Goal: Leave review/rating: Share an evaluation or opinion about a product, service, or content

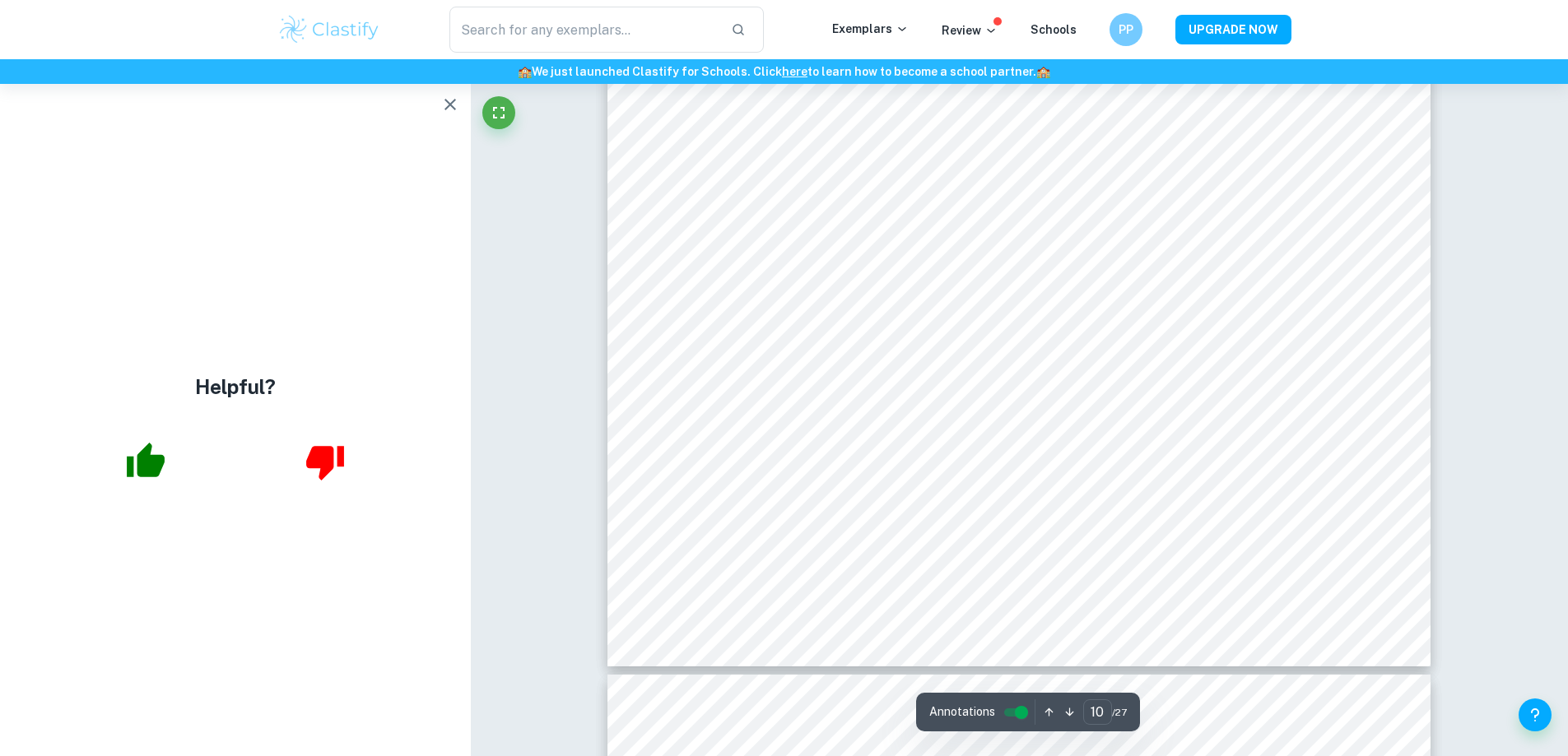
scroll to position [11196, 0]
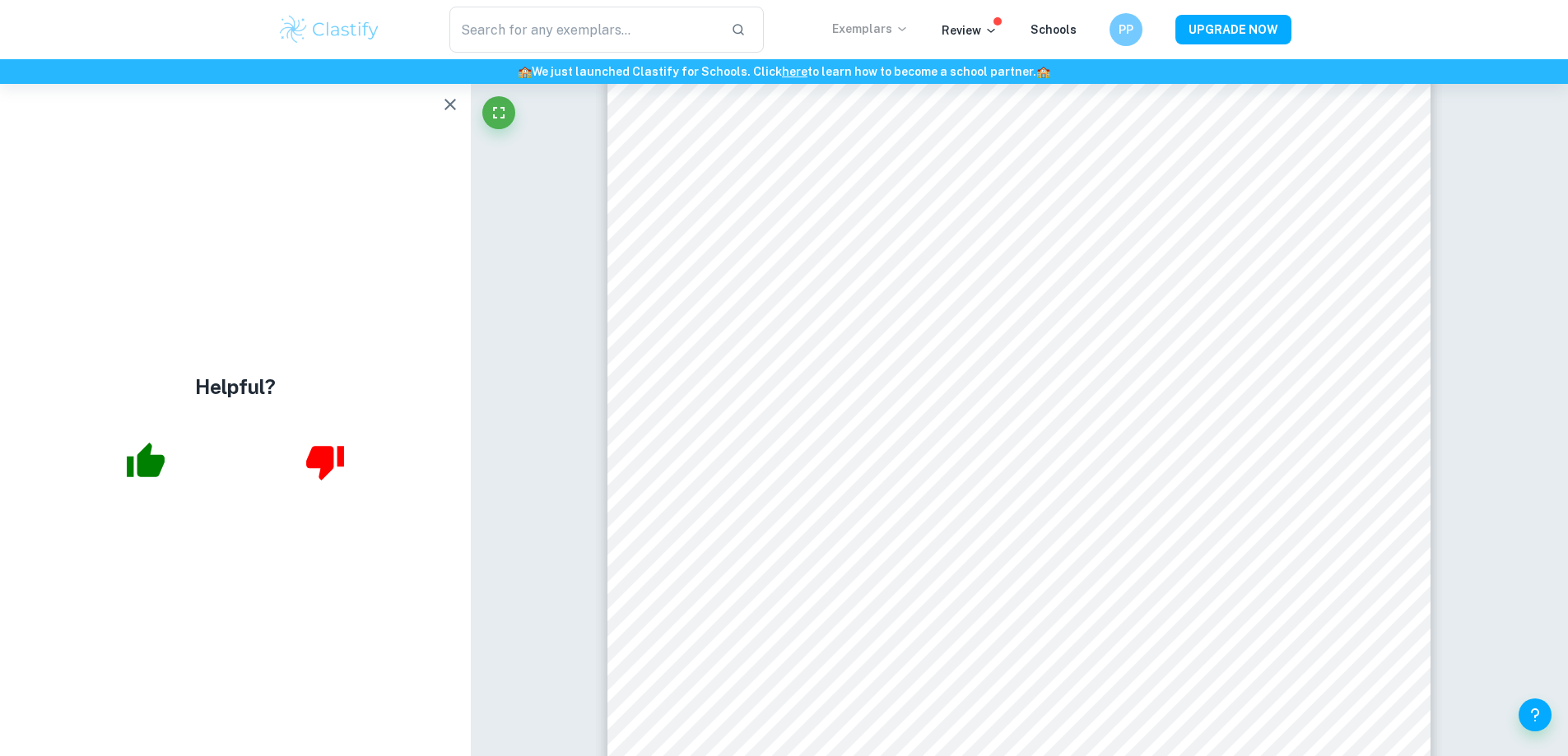
click at [890, 32] on p "Exemplars" at bounding box center [870, 29] width 77 height 18
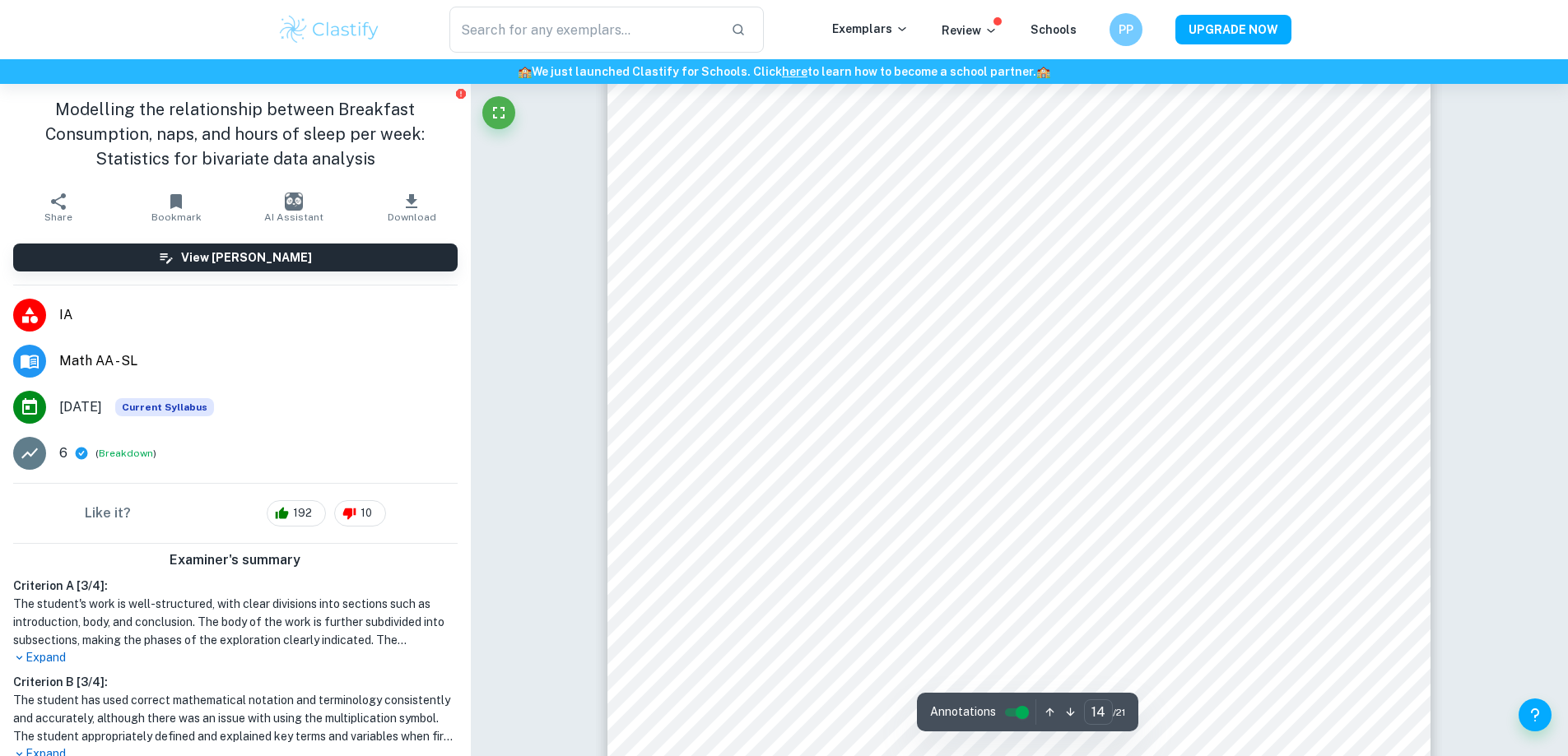
scroll to position [15767, 0]
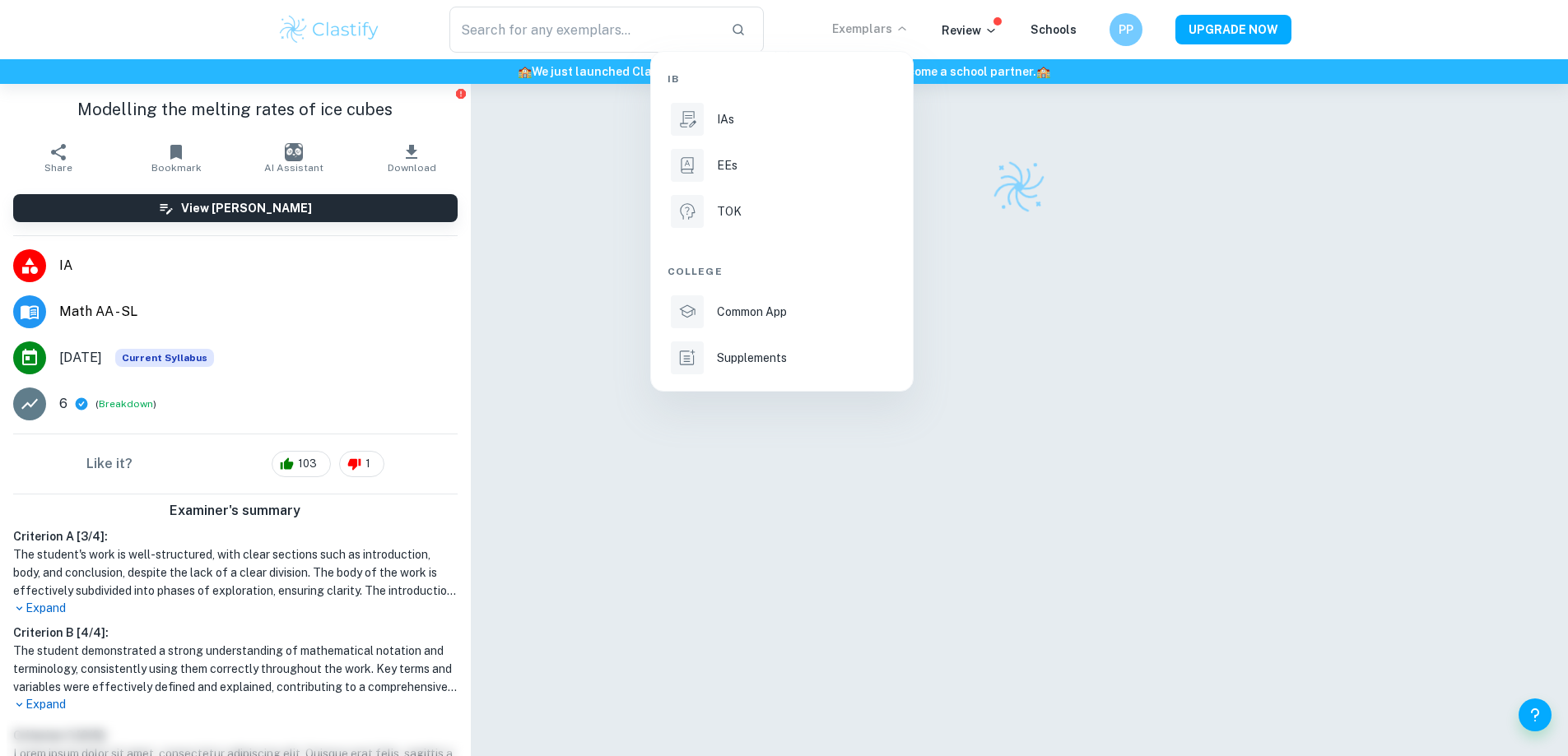
scroll to position [84, 0]
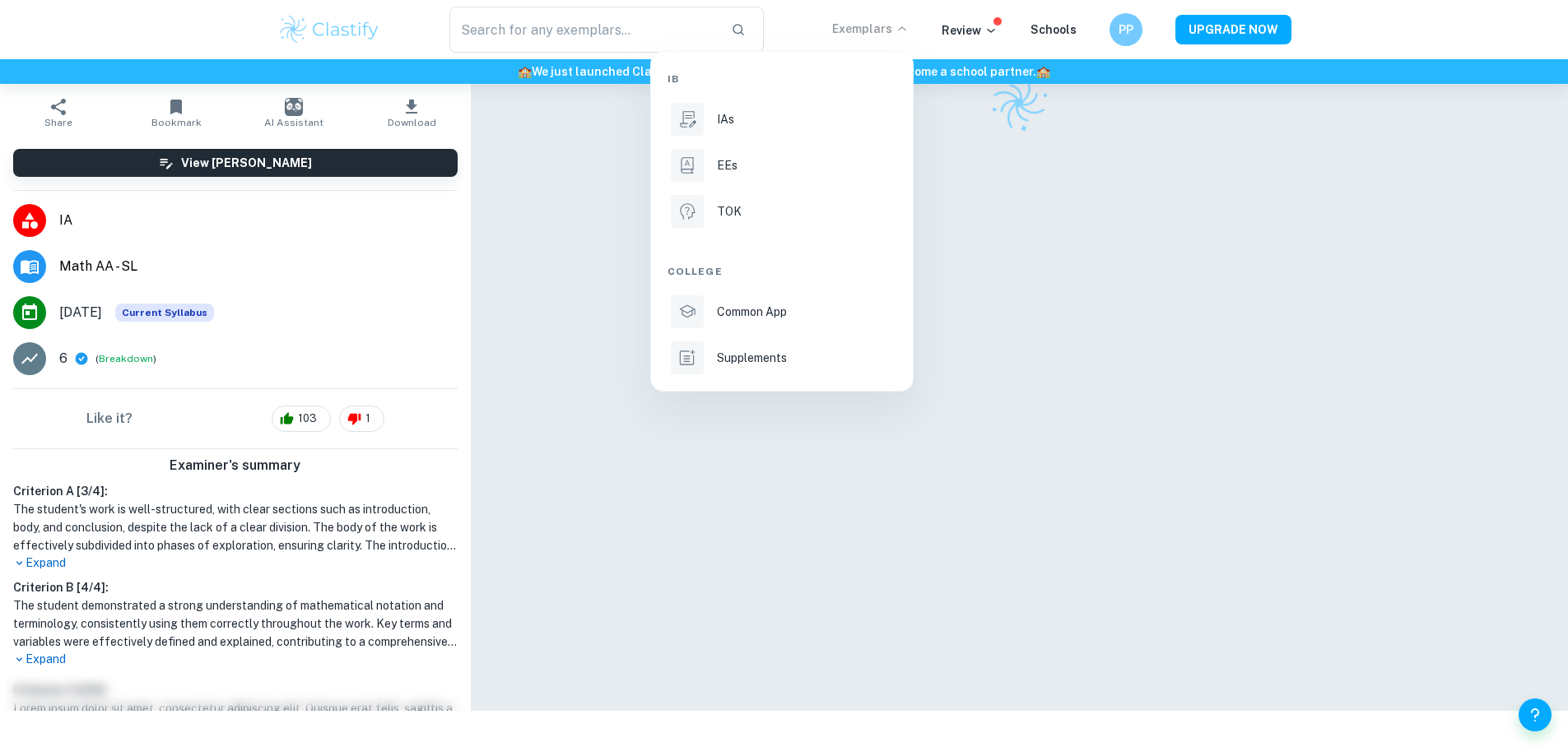
click at [807, 133] on li "IAs" at bounding box center [782, 119] width 229 height 40
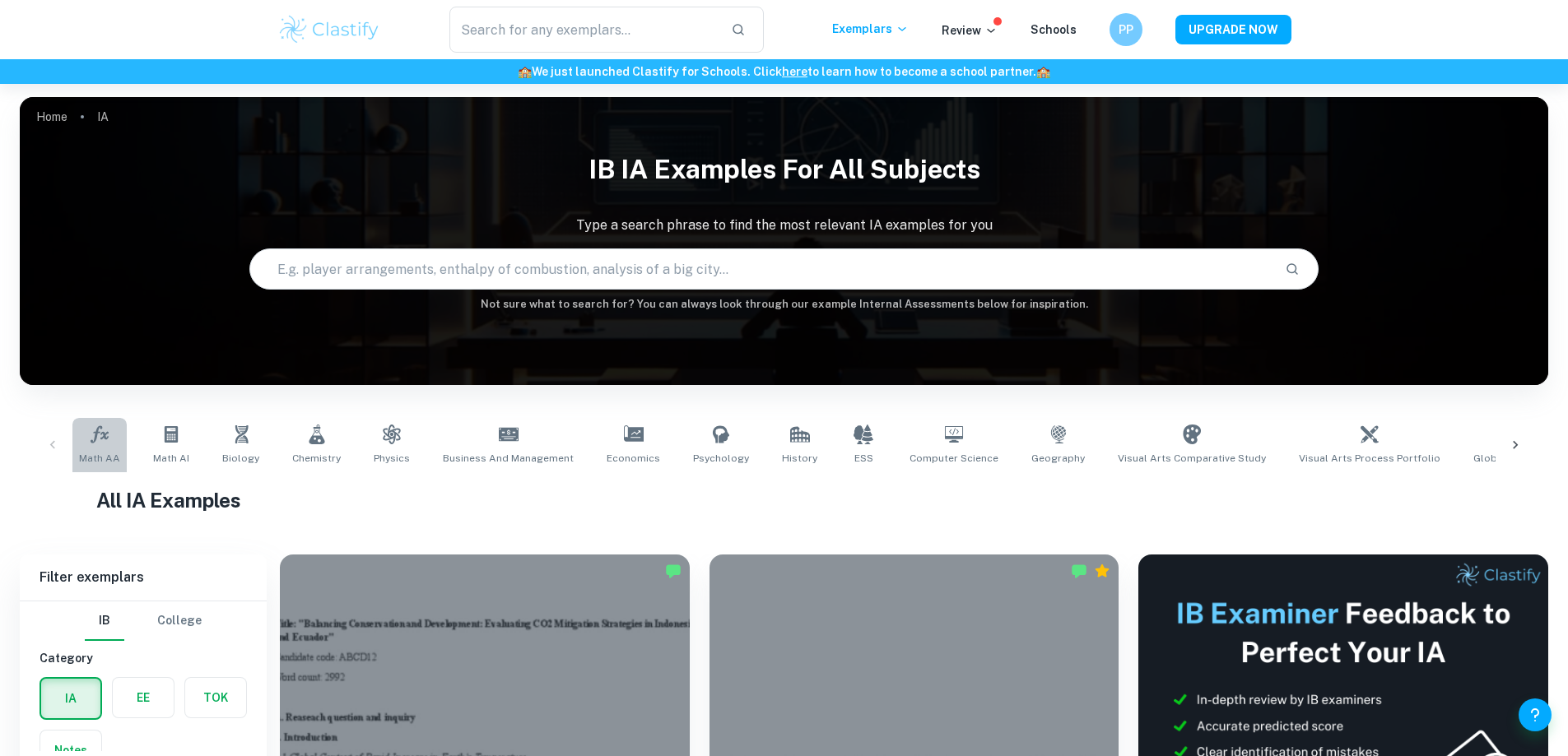
click at [112, 461] on span "Math AA" at bounding box center [100, 458] width 41 height 15
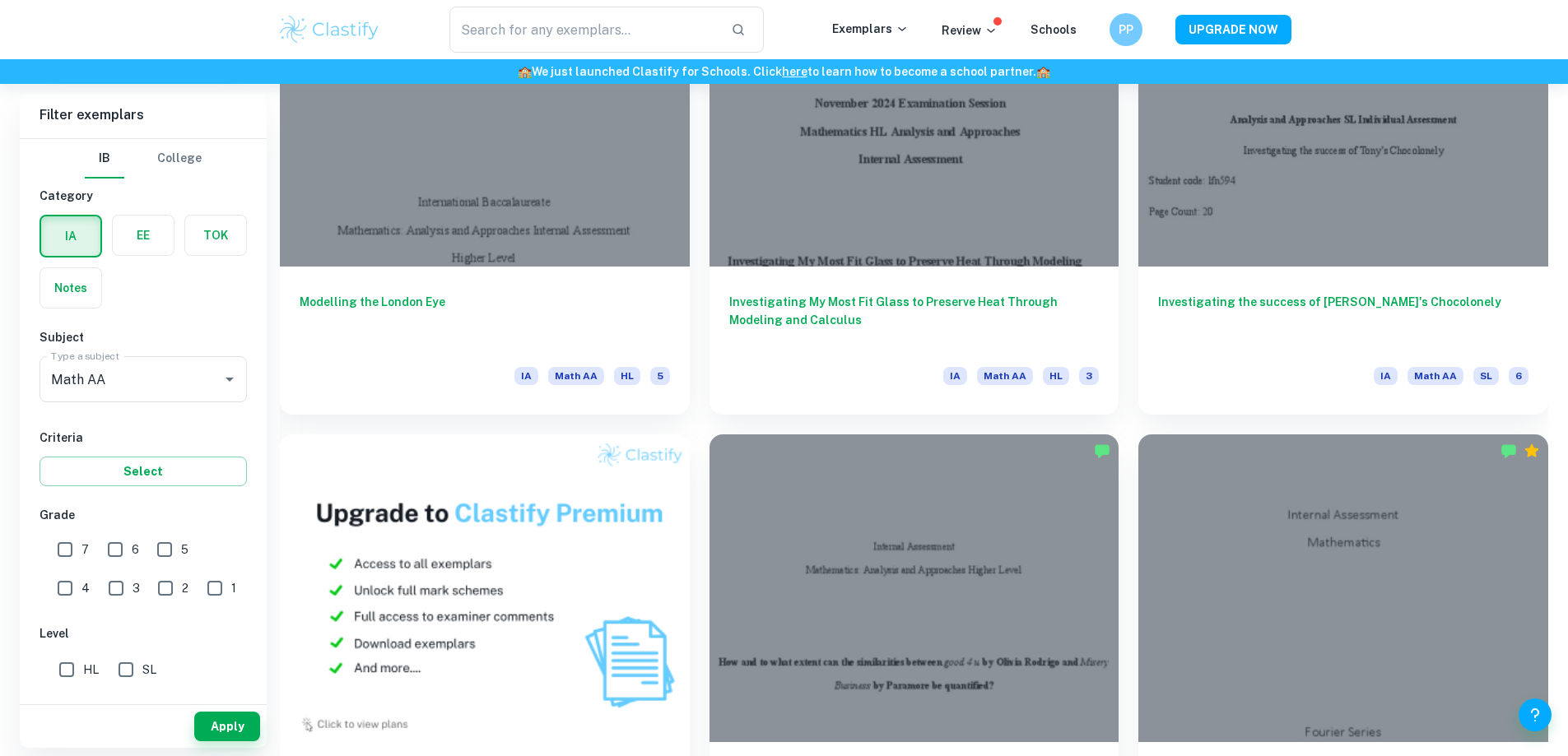
scroll to position [1152, 0]
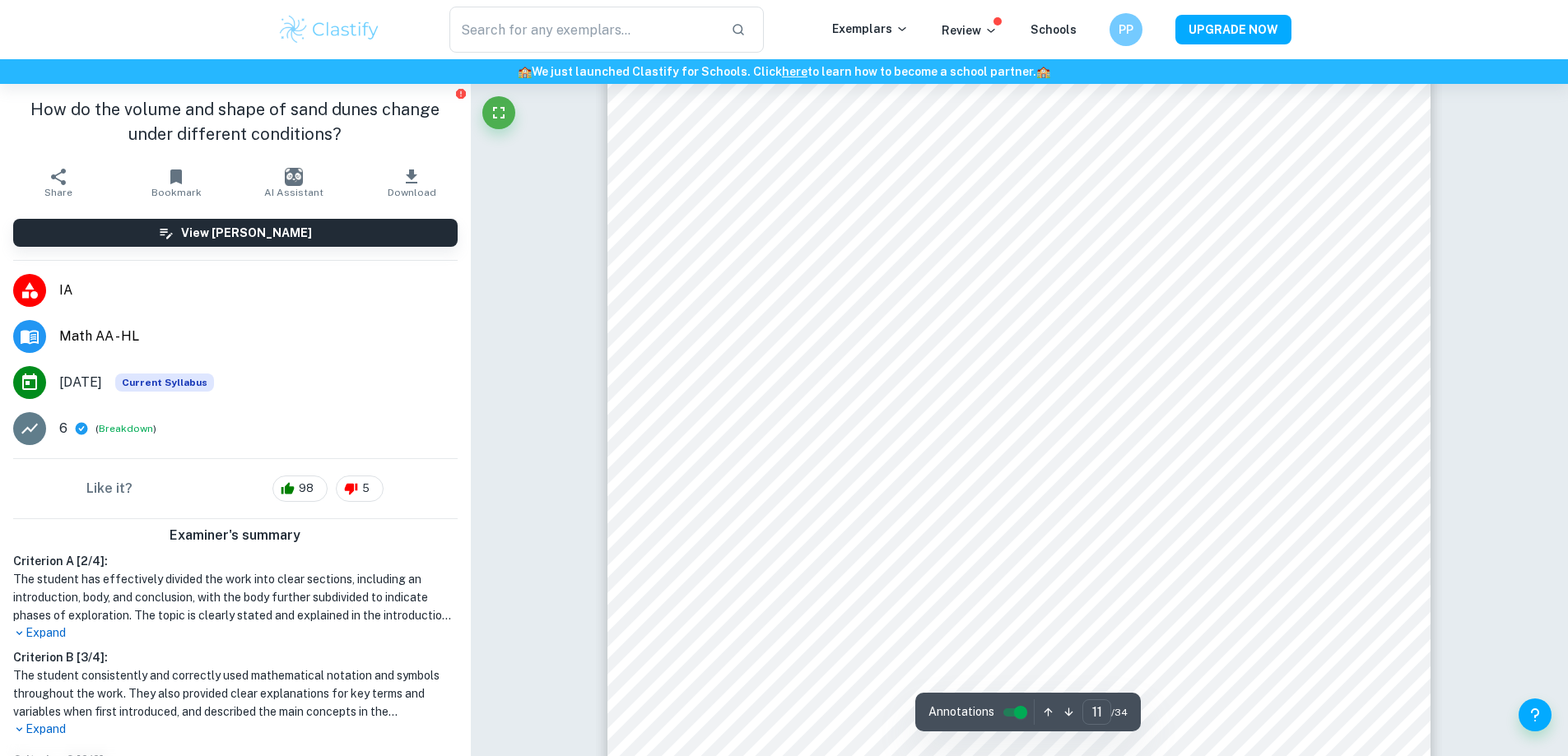
scroll to position [12100, 0]
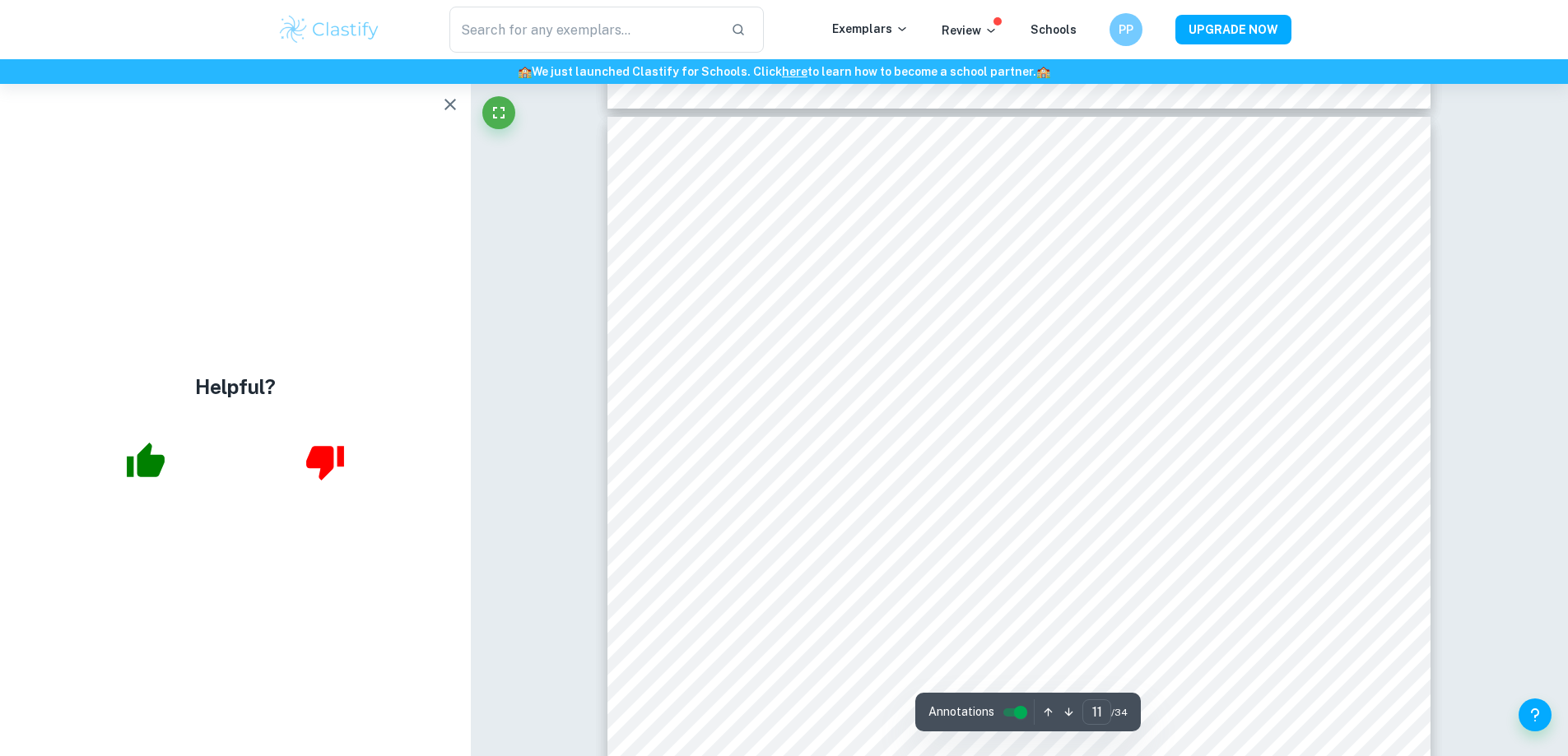
click at [170, 465] on button "button" at bounding box center [145, 461] width 67 height 67
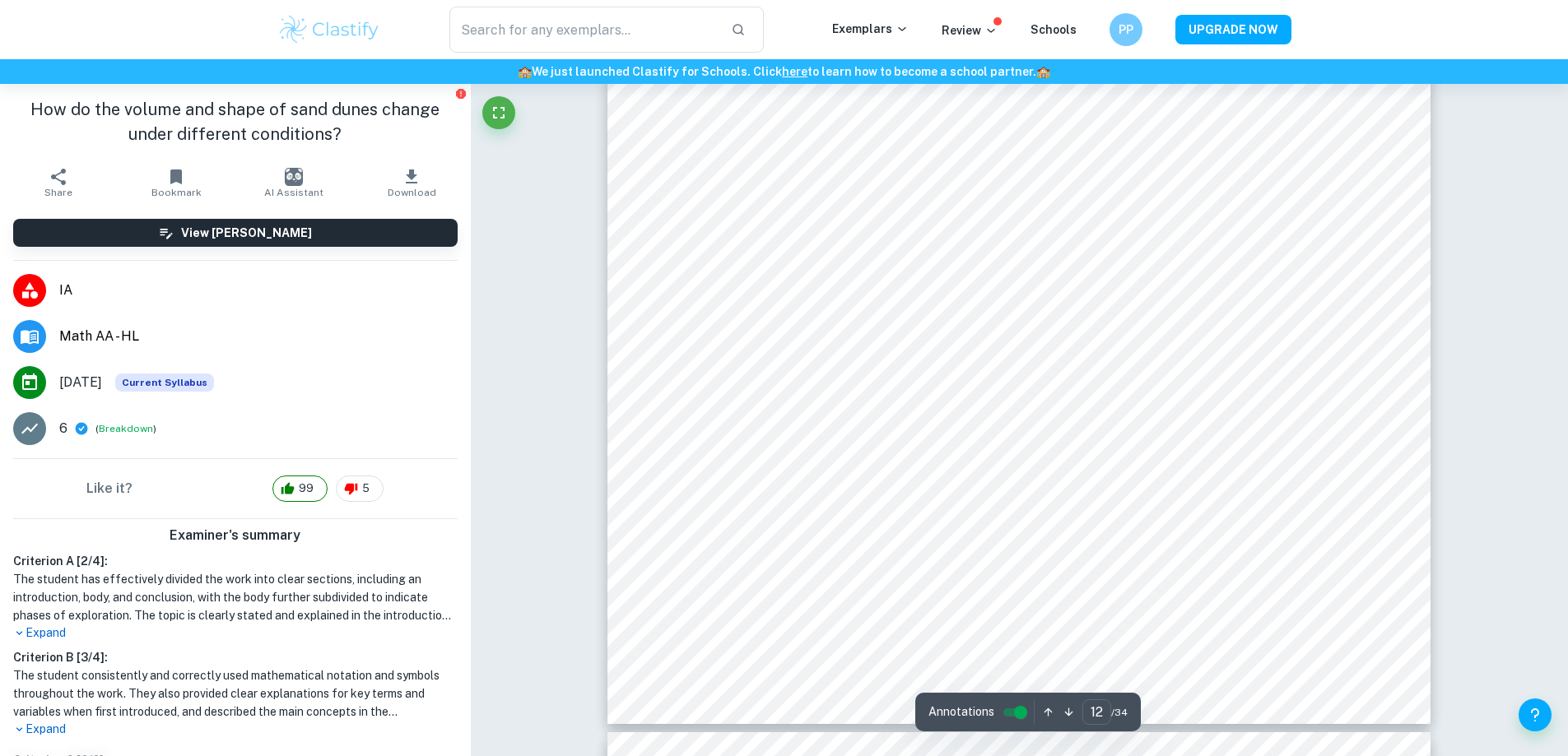
scroll to position [14075, 0]
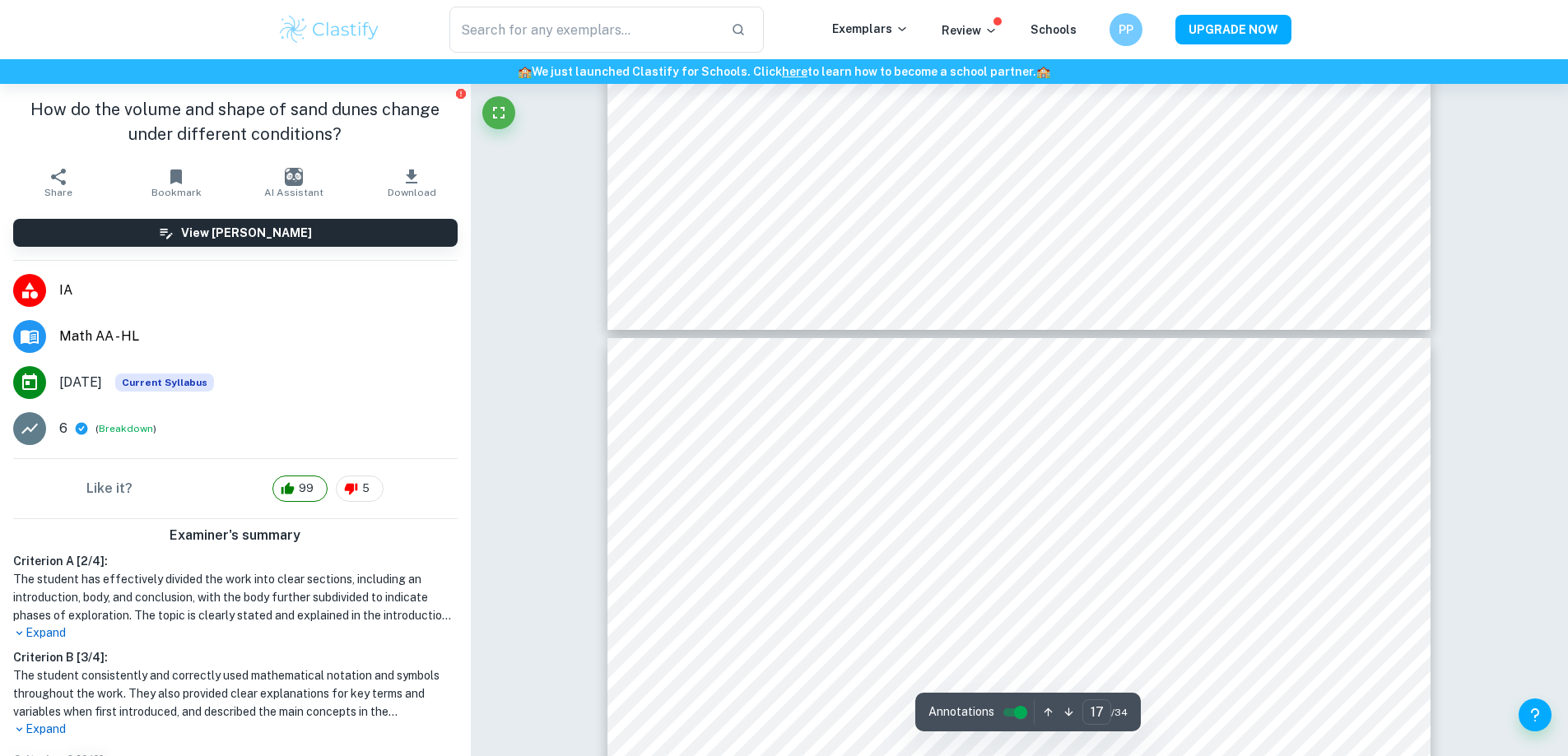
type input "18"
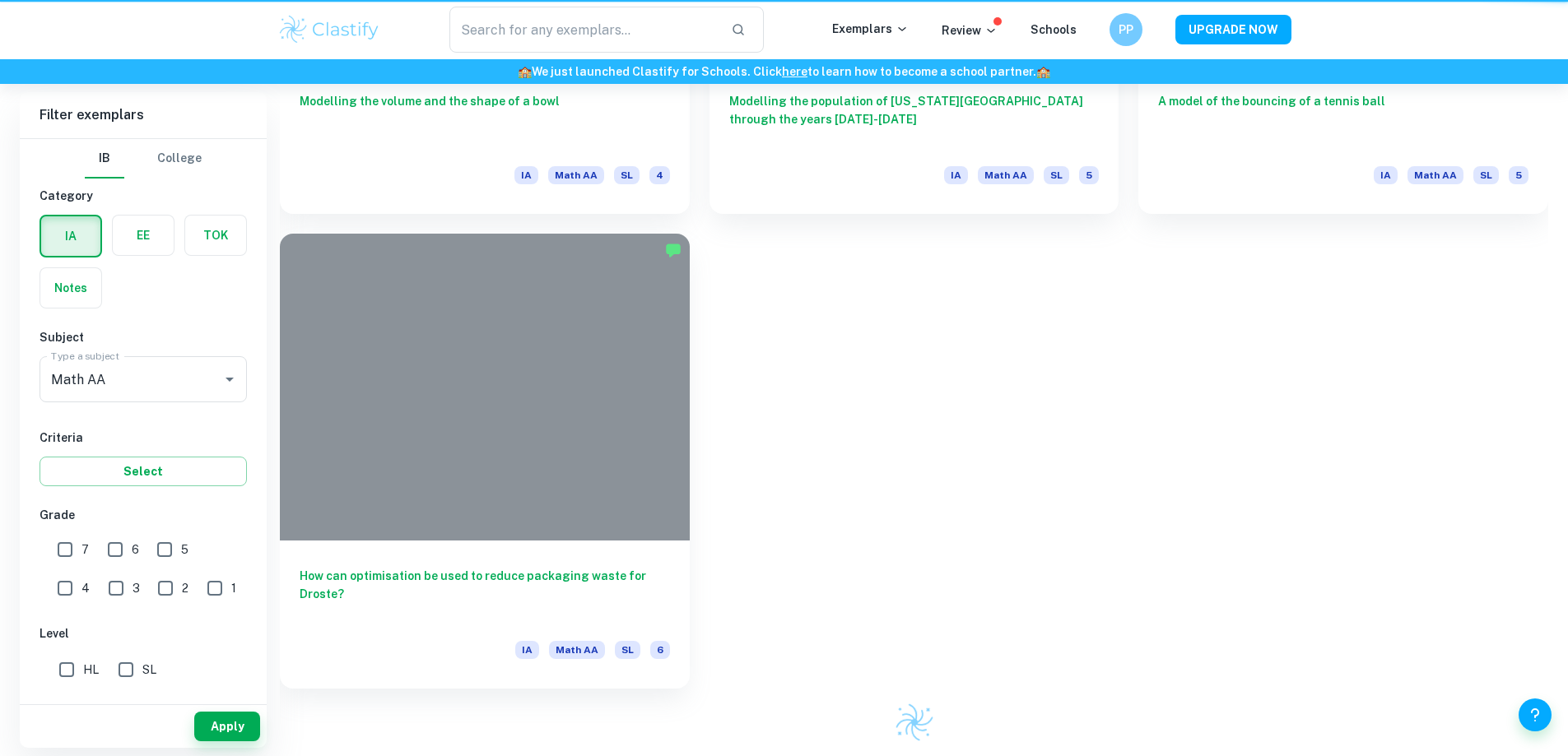
scroll to position [1152, 0]
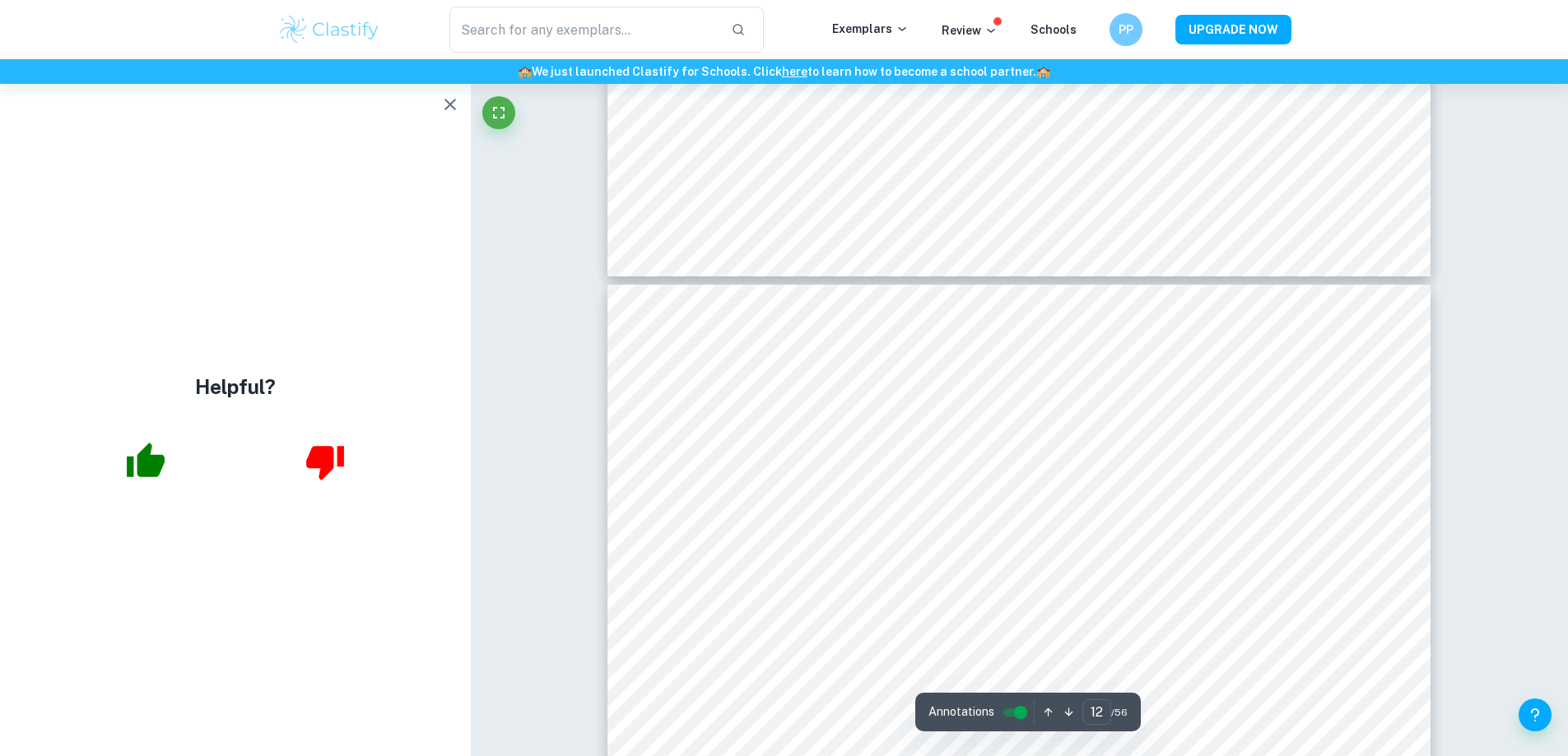
scroll to position [12183, 0]
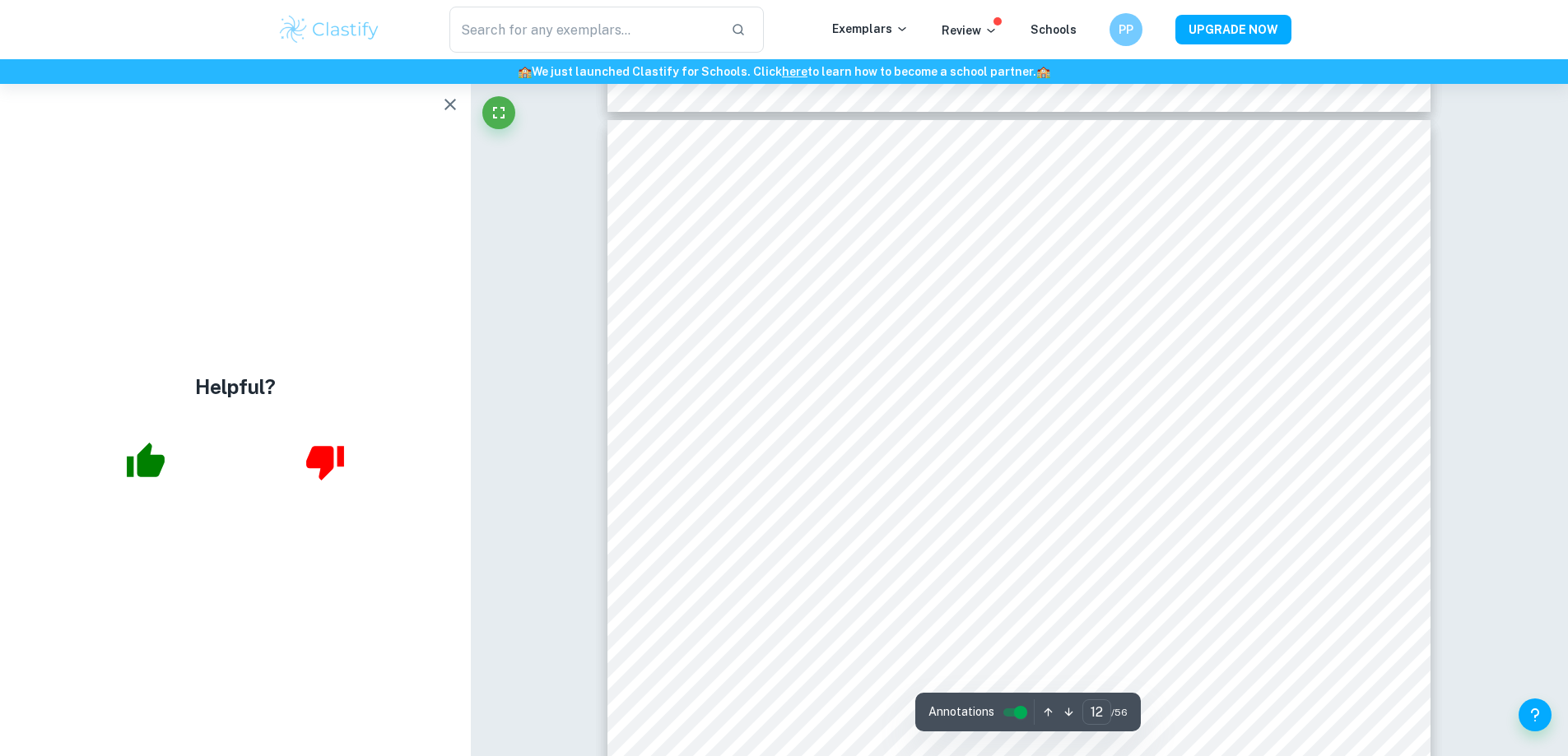
type input "11"
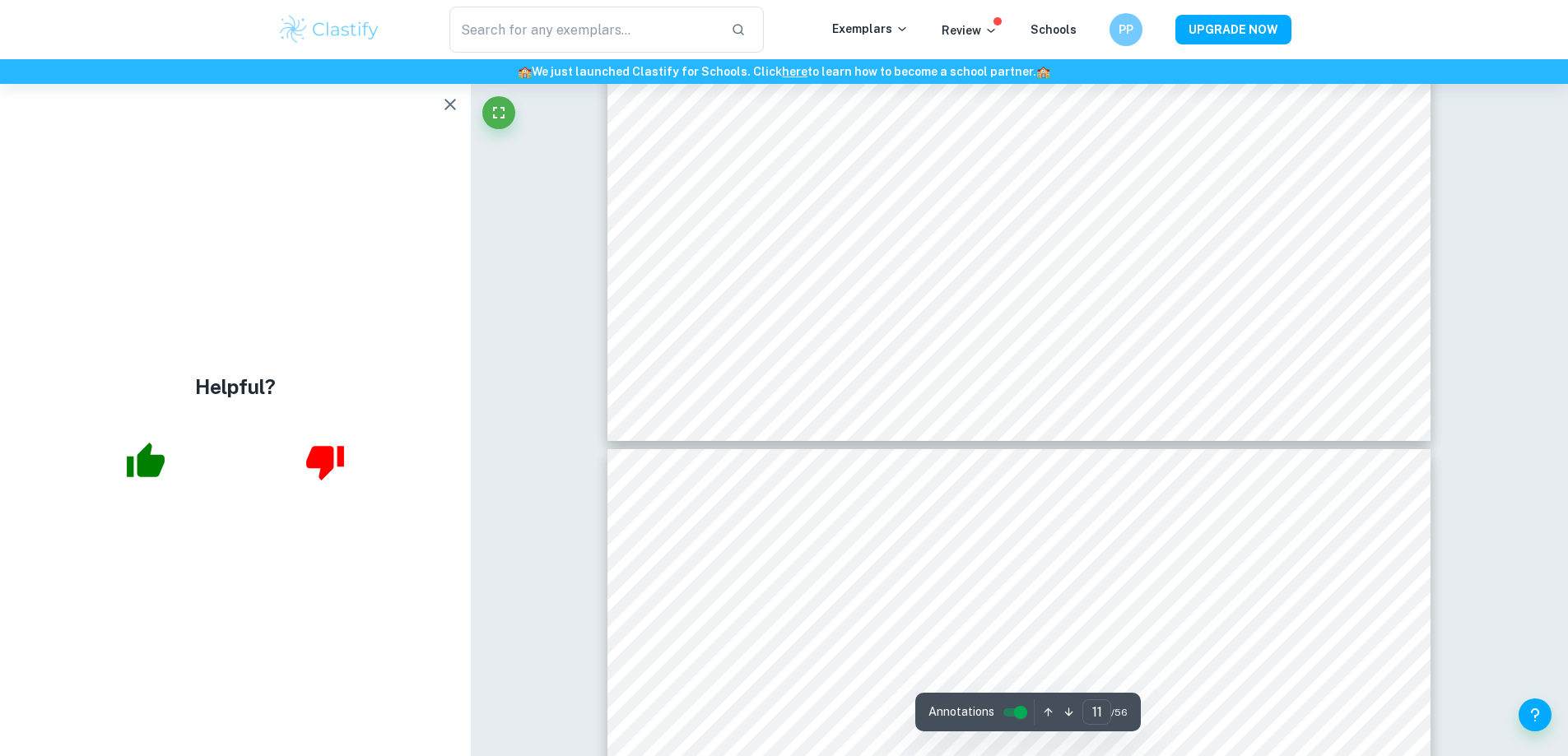
scroll to position [11771, 0]
